Goal: Check status: Check status

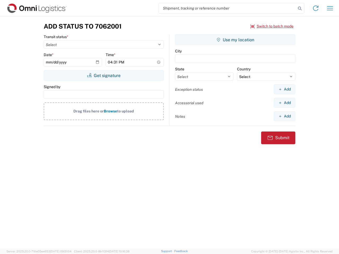
click at [228, 8] on input "search" at bounding box center [227, 8] width 137 height 10
click at [300, 8] on icon at bounding box center [299, 8] width 7 height 7
click at [316, 8] on icon at bounding box center [316, 8] width 8 height 8
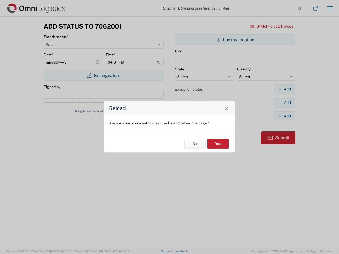
click at [330, 8] on div "Reload Are you sure, you want to clear cache and reload the page? No Yes" at bounding box center [169, 127] width 339 height 254
click at [272, 26] on div "Reload Are you sure, you want to clear cache and reload the page? No Yes" at bounding box center [169, 127] width 339 height 254
click at [104, 76] on div "Reload Are you sure, you want to clear cache and reload the page? No Yes" at bounding box center [169, 127] width 339 height 254
click at [235, 40] on div "Reload Are you sure, you want to clear cache and reload the page? No Yes" at bounding box center [169, 127] width 339 height 254
click at [285, 89] on div "Reload Are you sure, you want to clear cache and reload the page? No Yes" at bounding box center [169, 127] width 339 height 254
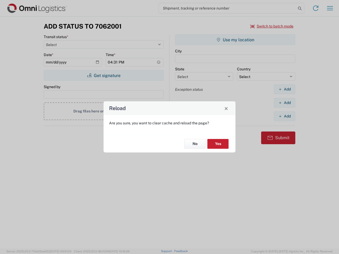
click at [285, 103] on div "Reload Are you sure, you want to clear cache and reload the page? No Yes" at bounding box center [169, 127] width 339 height 254
click at [285, 116] on div "Reload Are you sure, you want to clear cache and reload the page? No Yes" at bounding box center [169, 127] width 339 height 254
